Goal: Information Seeking & Learning: Learn about a topic

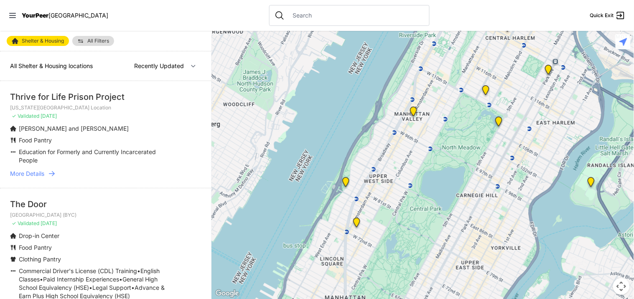
select select "nearby"
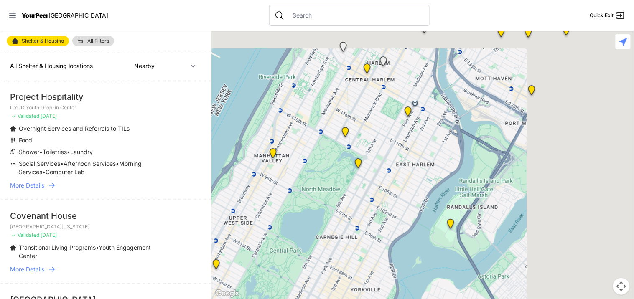
drag, startPoint x: 457, startPoint y: 135, endPoint x: 390, endPoint y: 148, distance: 67.7
click at [391, 148] on div at bounding box center [423, 165] width 423 height 268
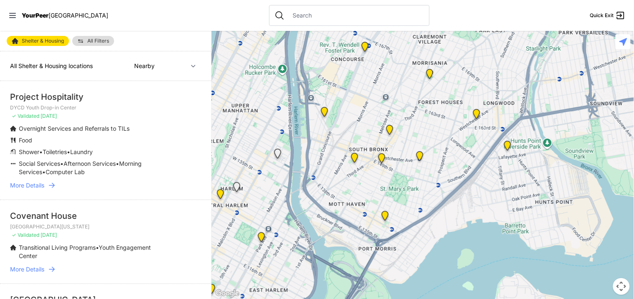
drag, startPoint x: 422, startPoint y: 185, endPoint x: 415, endPoint y: 245, distance: 61.1
click at [417, 248] on div at bounding box center [423, 165] width 423 height 268
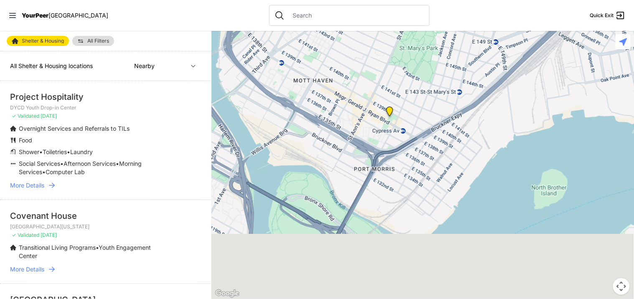
drag, startPoint x: 369, startPoint y: 237, endPoint x: 414, endPoint y: 82, distance: 161.6
click at [411, 91] on div at bounding box center [423, 165] width 423 height 268
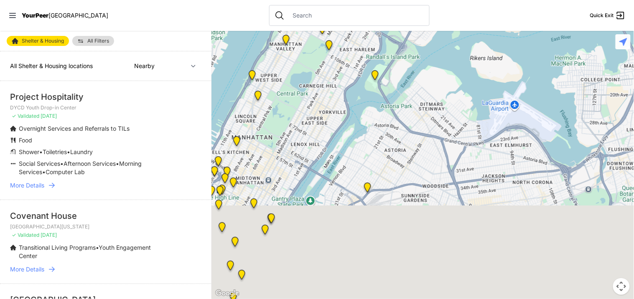
drag, startPoint x: 399, startPoint y: 224, endPoint x: 399, endPoint y: 104, distance: 120.0
click at [400, 108] on div at bounding box center [423, 165] width 423 height 268
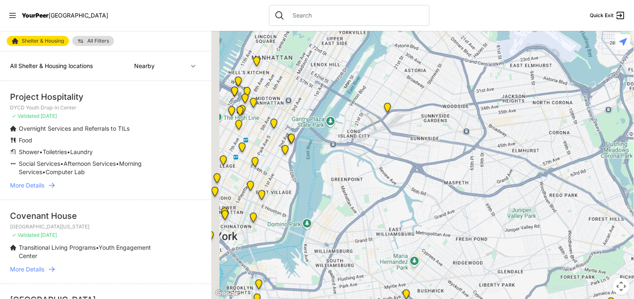
drag, startPoint x: 371, startPoint y: 225, endPoint x: 391, endPoint y: 161, distance: 67.0
click at [391, 161] on div at bounding box center [423, 165] width 423 height 268
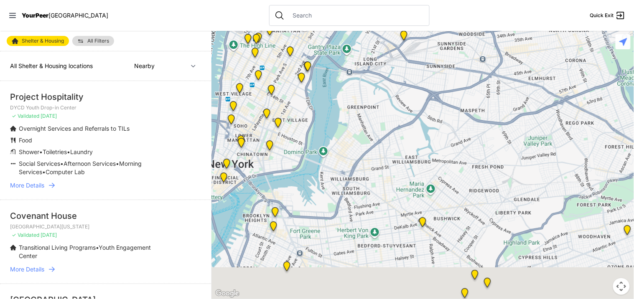
drag, startPoint x: 381, startPoint y: 245, endPoint x: 400, endPoint y: 162, distance: 84.5
click at [400, 162] on div at bounding box center [423, 165] width 423 height 268
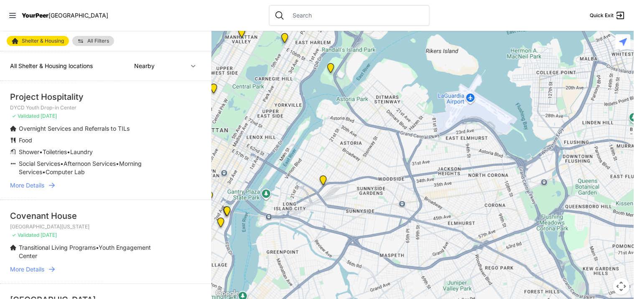
drag, startPoint x: 402, startPoint y: 244, endPoint x: 375, endPoint y: 303, distance: 64.9
click at [375, 299] on html "View map Close panel YourPeer [GEOGRAPHIC_DATA] Quick Exit Single Adult Familie…" at bounding box center [317, 149] width 634 height 299
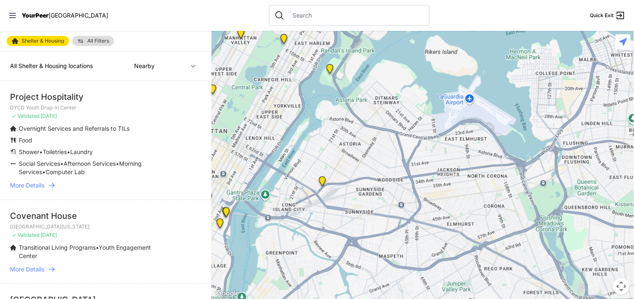
click at [323, 180] on img "Queens - Main Office" at bounding box center [322, 182] width 10 height 13
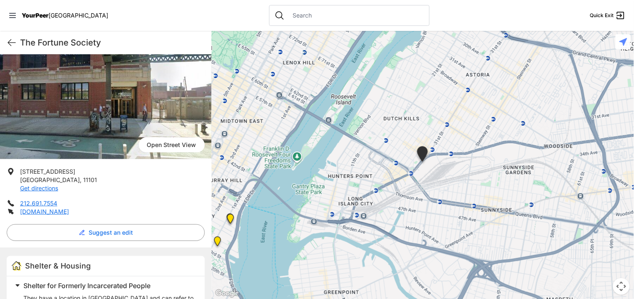
scroll to position [57, 0]
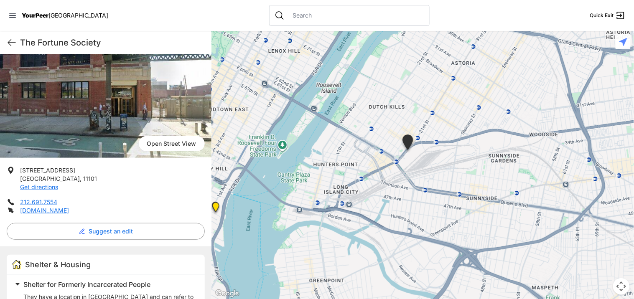
drag, startPoint x: 408, startPoint y: 172, endPoint x: 347, endPoint y: 89, distance: 102.5
click at [352, 98] on div at bounding box center [423, 165] width 423 height 268
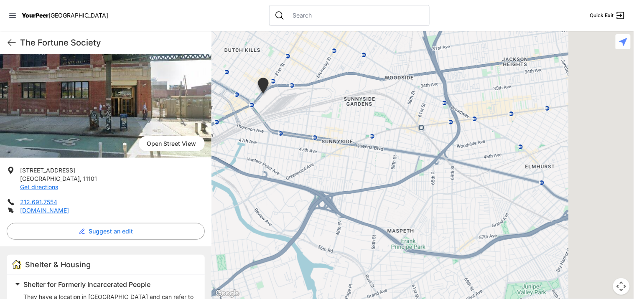
drag, startPoint x: 399, startPoint y: 139, endPoint x: 230, endPoint y: 191, distance: 177.2
click at [231, 191] on div at bounding box center [423, 165] width 423 height 268
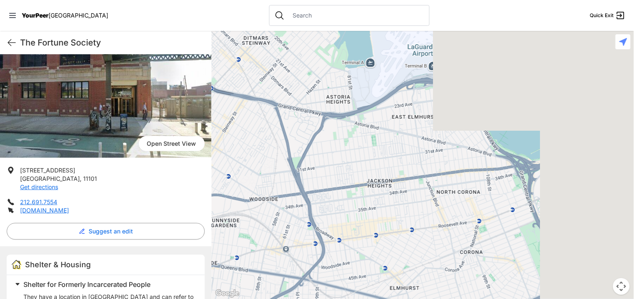
drag, startPoint x: 429, startPoint y: 148, endPoint x: 279, endPoint y: 281, distance: 200.5
click at [279, 281] on div at bounding box center [423, 165] width 423 height 268
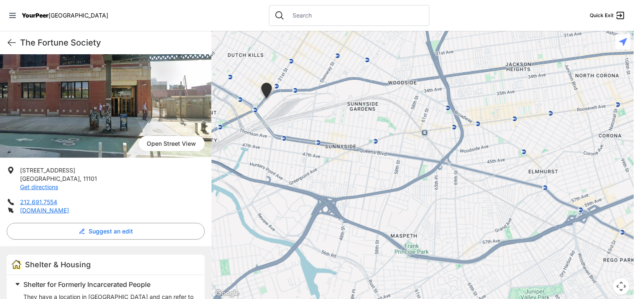
drag, startPoint x: 419, startPoint y: 191, endPoint x: 540, endPoint y: 84, distance: 161.7
click at [540, 84] on div at bounding box center [423, 165] width 423 height 268
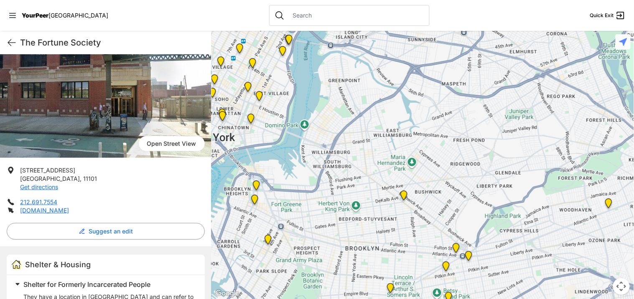
drag, startPoint x: 318, startPoint y: 208, endPoint x: 378, endPoint y: 107, distance: 117.9
click at [378, 104] on div at bounding box center [423, 165] width 423 height 268
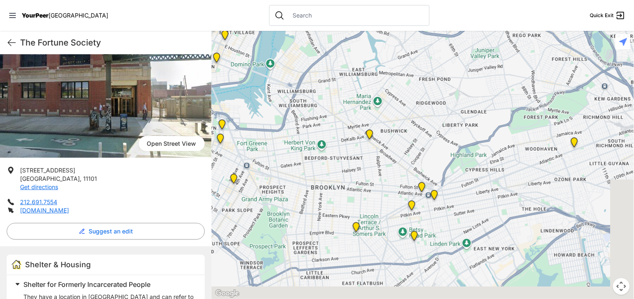
drag, startPoint x: 403, startPoint y: 232, endPoint x: 377, endPoint y: 184, distance: 54.3
click at [377, 184] on div at bounding box center [423, 165] width 423 height 268
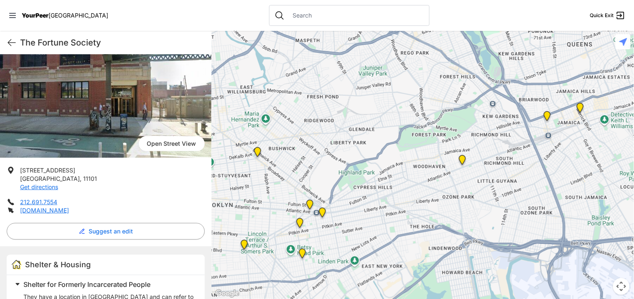
drag, startPoint x: 508, startPoint y: 195, endPoint x: 359, endPoint y: 217, distance: 150.5
click at [360, 217] on div at bounding box center [423, 165] width 423 height 268
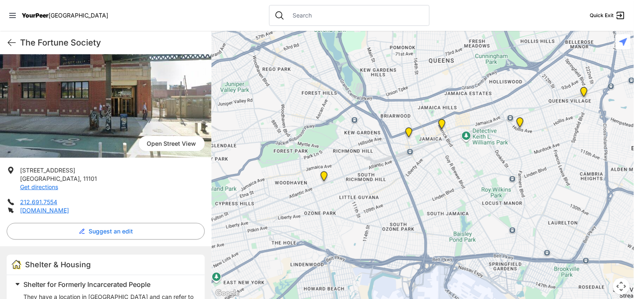
drag, startPoint x: 512, startPoint y: 162, endPoint x: 412, endPoint y: 177, distance: 100.6
click at [412, 177] on div at bounding box center [423, 165] width 423 height 268
click at [585, 89] on img "Queens Family Court" at bounding box center [584, 93] width 10 height 13
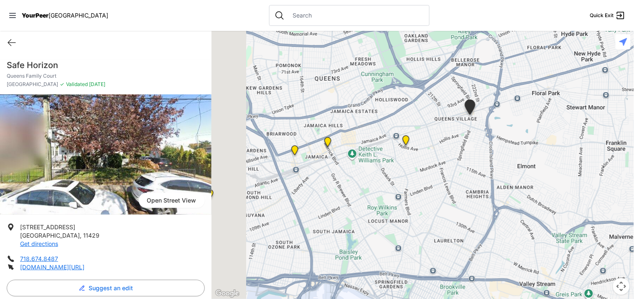
drag, startPoint x: 379, startPoint y: 172, endPoint x: 444, endPoint y: 152, distance: 68.2
click at [444, 152] on div at bounding box center [423, 165] width 423 height 268
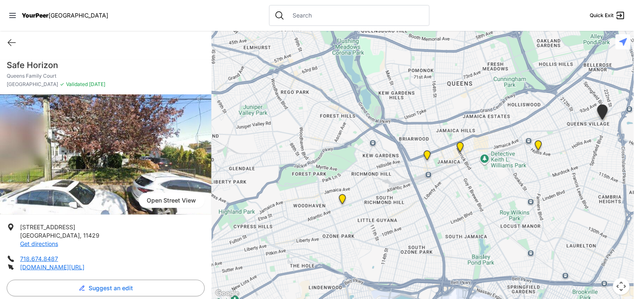
drag, startPoint x: 310, startPoint y: 177, endPoint x: 412, endPoint y: 181, distance: 102.5
click at [412, 181] on div at bounding box center [423, 165] width 423 height 268
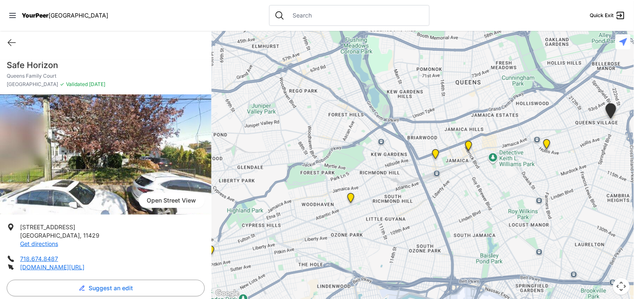
click at [470, 145] on img "Jamaica DYCD Youth Drop-in Center - Safe Space (grey door between Tabernacle of…" at bounding box center [469, 147] width 10 height 13
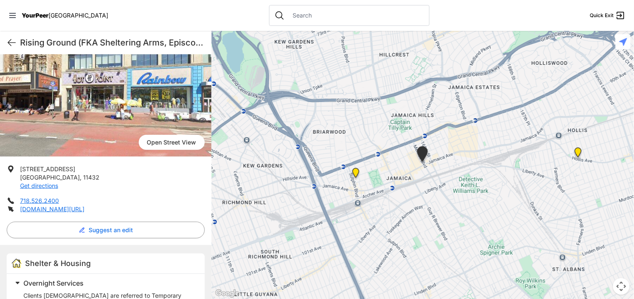
scroll to position [93, 0]
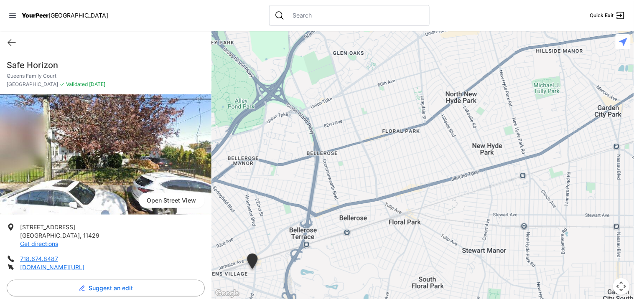
drag, startPoint x: 424, startPoint y: 179, endPoint x: 408, endPoint y: 160, distance: 25.2
click at [262, 281] on div at bounding box center [423, 165] width 423 height 268
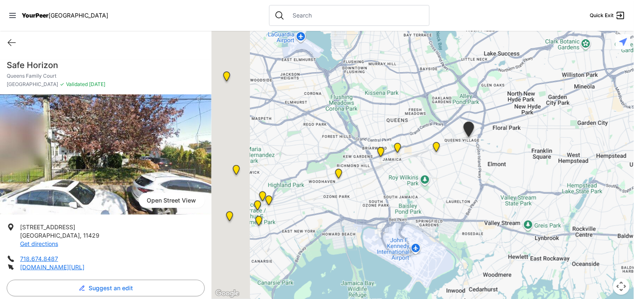
drag, startPoint x: 352, startPoint y: 227, endPoint x: 466, endPoint y: 166, distance: 129.5
click at [466, 166] on div at bounding box center [423, 165] width 423 height 268
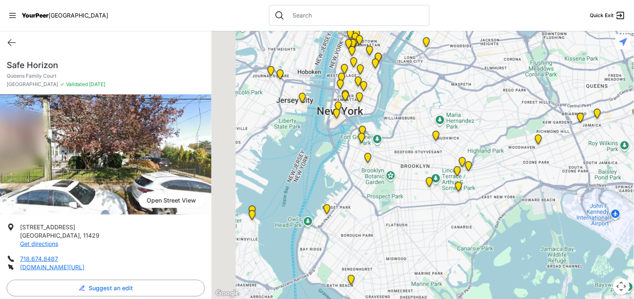
drag, startPoint x: 399, startPoint y: 212, endPoint x: 456, endPoint y: 202, distance: 57.5
click at [456, 202] on div at bounding box center [423, 165] width 423 height 268
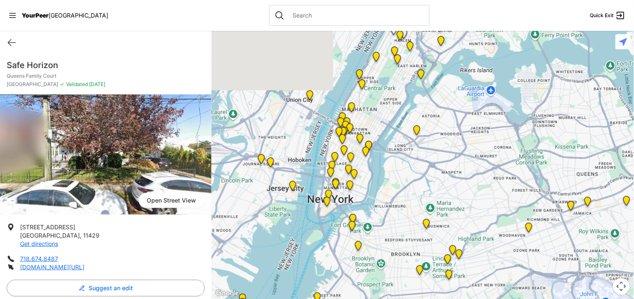
drag, startPoint x: 323, startPoint y: 219, endPoint x: 335, endPoint y: 223, distance: 12.7
click at [320, 252] on div at bounding box center [423, 165] width 423 height 268
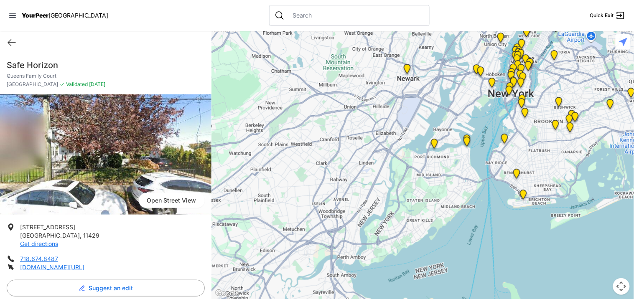
drag, startPoint x: 294, startPoint y: 258, endPoint x: 467, endPoint y: 153, distance: 202.0
click at [467, 153] on div at bounding box center [423, 165] width 423 height 268
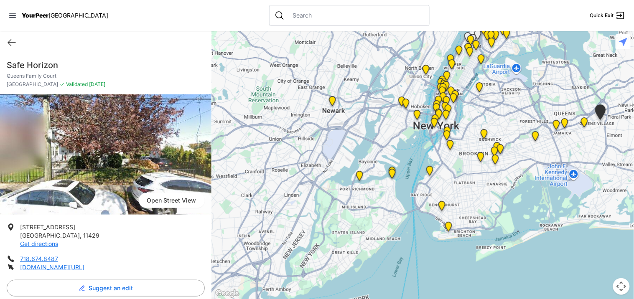
drag, startPoint x: 398, startPoint y: 198, endPoint x: 345, endPoint y: 220, distance: 57.4
click at [345, 220] on div at bounding box center [423, 165] width 423 height 268
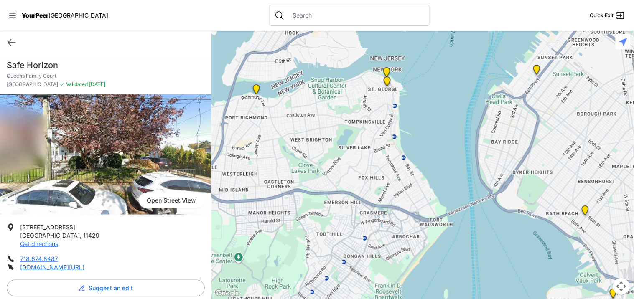
click at [387, 79] on img at bounding box center [387, 83] width 10 height 13
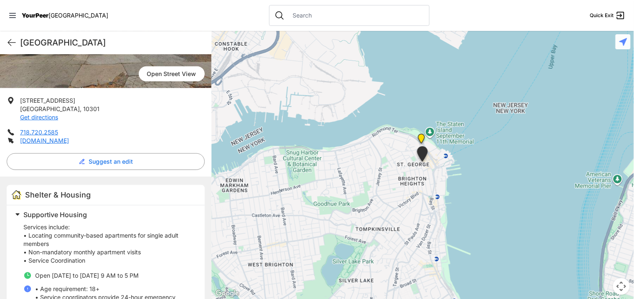
scroll to position [140, 0]
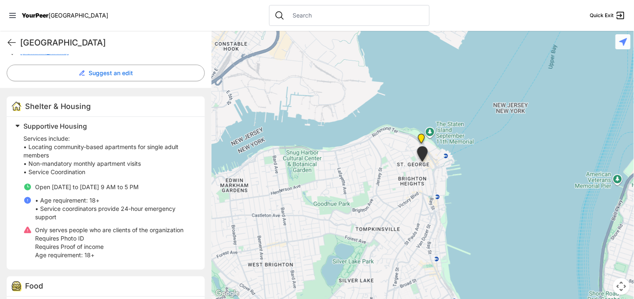
scroll to position [208, 0]
click at [425, 140] on img "Adult Drop-in Center" at bounding box center [421, 140] width 10 height 13
click at [421, 136] on img "Adult Drop-in Center" at bounding box center [421, 140] width 10 height 13
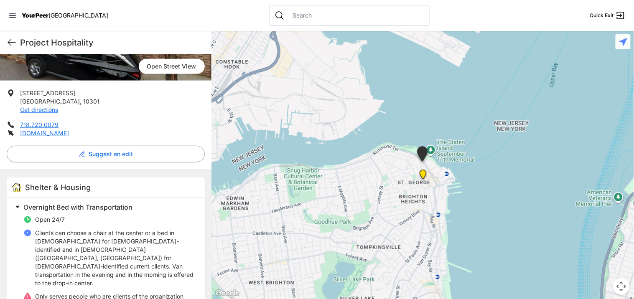
scroll to position [139, 0]
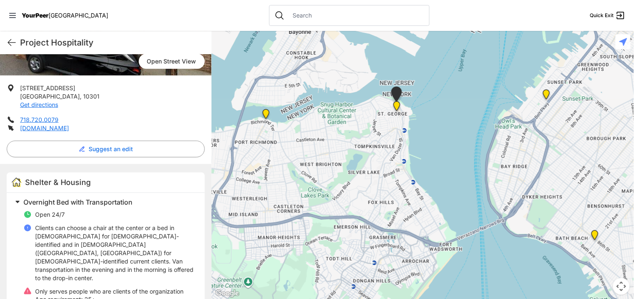
drag, startPoint x: 342, startPoint y: 158, endPoint x: 344, endPoint y: 133, distance: 25.6
click at [344, 135] on div at bounding box center [423, 165] width 423 height 268
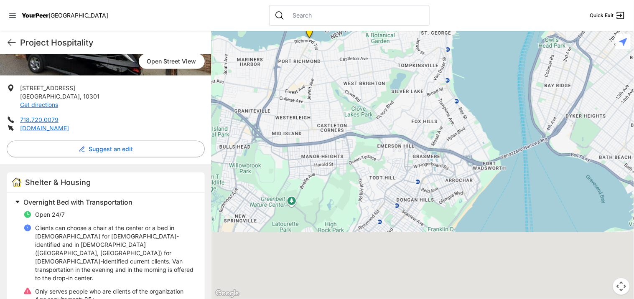
drag, startPoint x: 322, startPoint y: 198, endPoint x: 388, endPoint y: 84, distance: 130.7
click at [387, 85] on div at bounding box center [423, 165] width 423 height 268
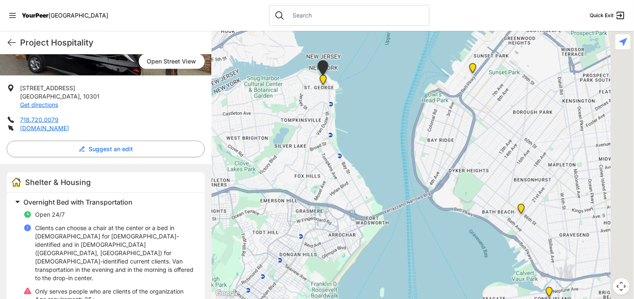
drag, startPoint x: 260, startPoint y: 261, endPoint x: 254, endPoint y: 265, distance: 7.2
click at [255, 265] on div at bounding box center [423, 165] width 423 height 268
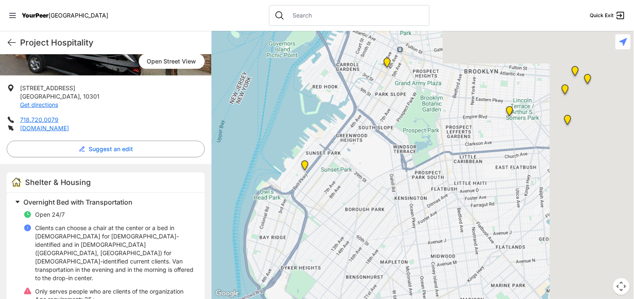
drag, startPoint x: 398, startPoint y: 257, endPoint x: 309, endPoint y: 321, distance: 109.9
click at [309, 299] on html "View map Close panel YourPeer [GEOGRAPHIC_DATA] Quick Exit Single Adult Familie…" at bounding box center [317, 149] width 634 height 299
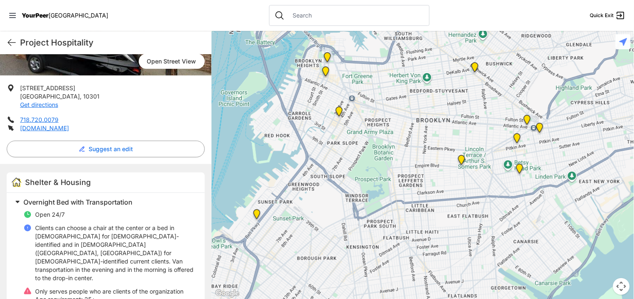
drag, startPoint x: 419, startPoint y: 196, endPoint x: 339, endPoint y: 269, distance: 108.6
click at [340, 269] on div at bounding box center [423, 165] width 423 height 268
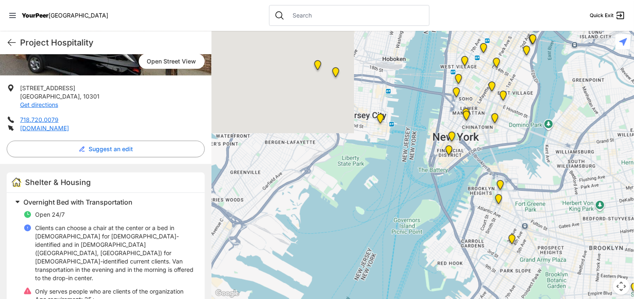
drag, startPoint x: 303, startPoint y: 161, endPoint x: 530, endPoint y: 237, distance: 239.0
click at [533, 243] on div at bounding box center [423, 165] width 423 height 268
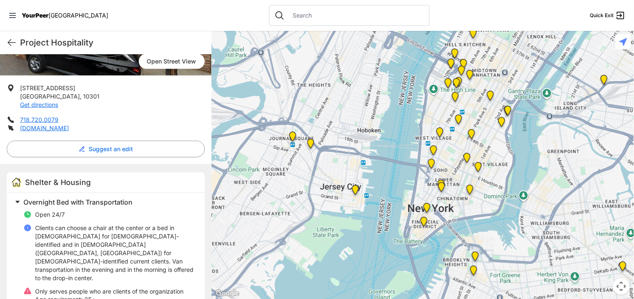
drag, startPoint x: 503, startPoint y: 158, endPoint x: 467, endPoint y: 207, distance: 60.7
click at [477, 217] on div at bounding box center [423, 165] width 423 height 268
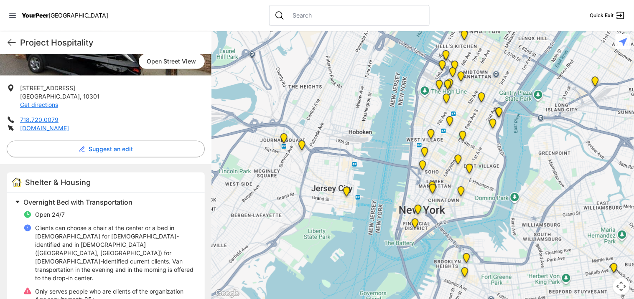
click at [449, 94] on img "Chelsea Foyer at The Christopher Temporary Youth Housing" at bounding box center [447, 100] width 10 height 13
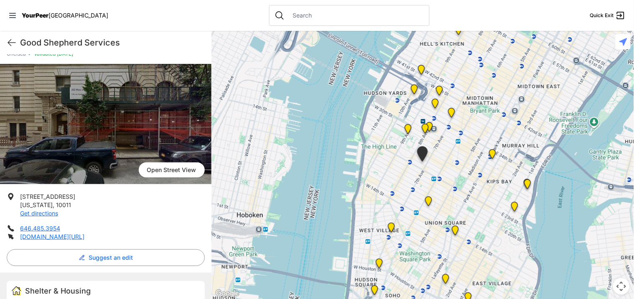
scroll to position [39, 0]
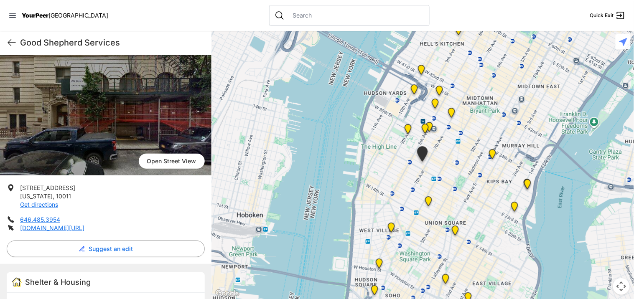
click at [409, 128] on img "Chelsea" at bounding box center [408, 130] width 10 height 13
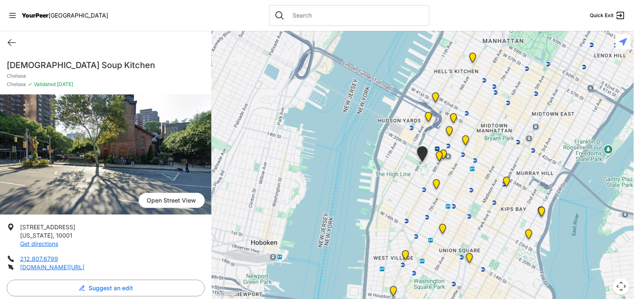
click at [432, 118] on img "Sylvia's Place" at bounding box center [429, 118] width 10 height 13
